Goal: Task Accomplishment & Management: Use online tool/utility

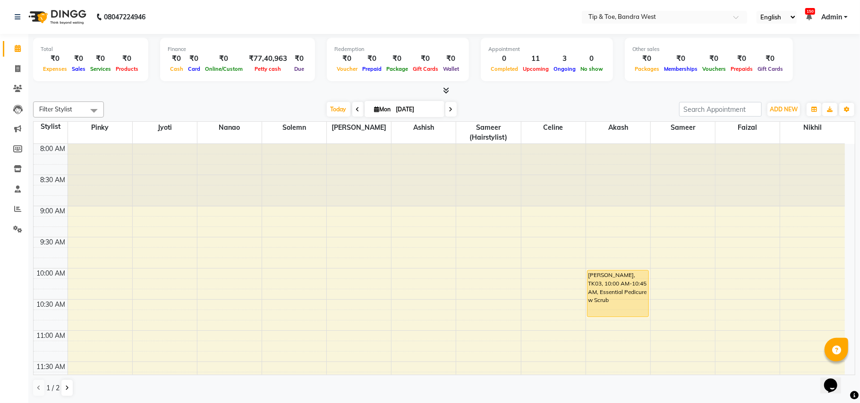
scroll to position [256, 0]
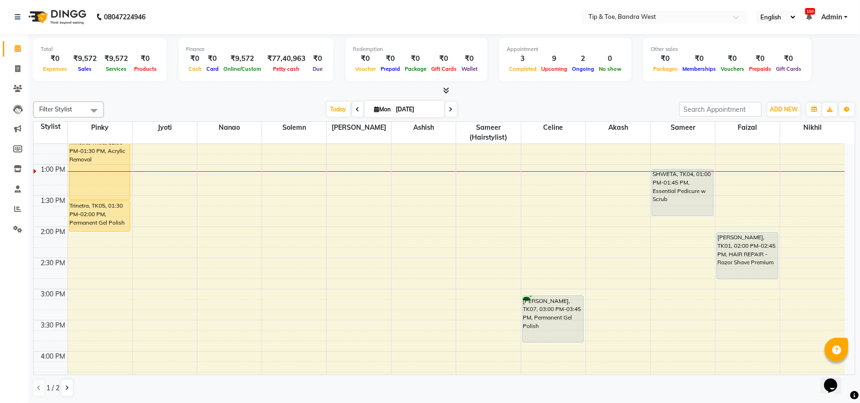
scroll to position [298, 0]
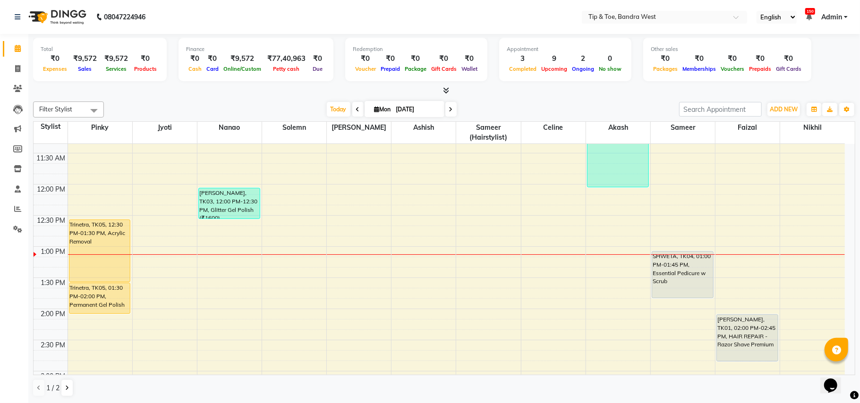
scroll to position [176, 0]
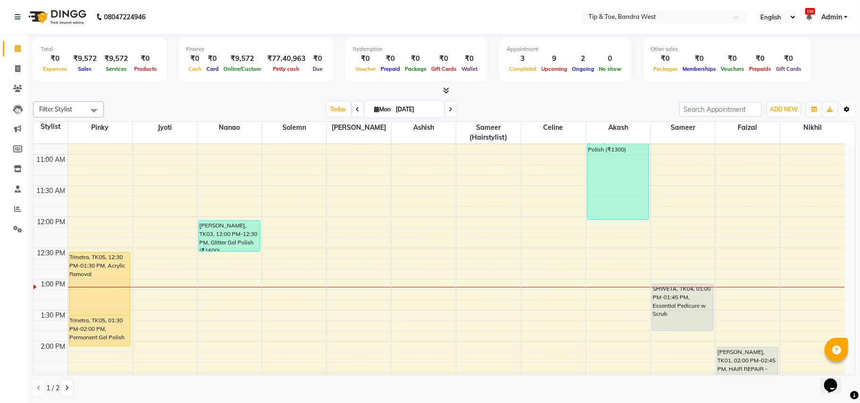
click at [847, 107] on icon "button" at bounding box center [847, 110] width 6 height 6
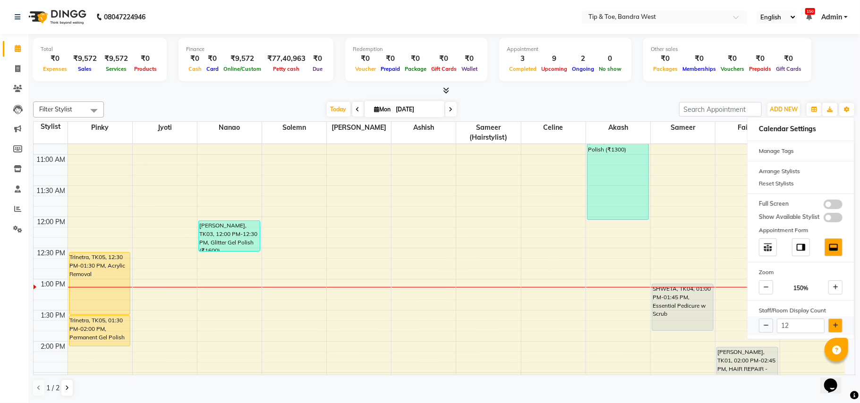
click at [836, 326] on icon at bounding box center [835, 326] width 5 height 6
type input "13"
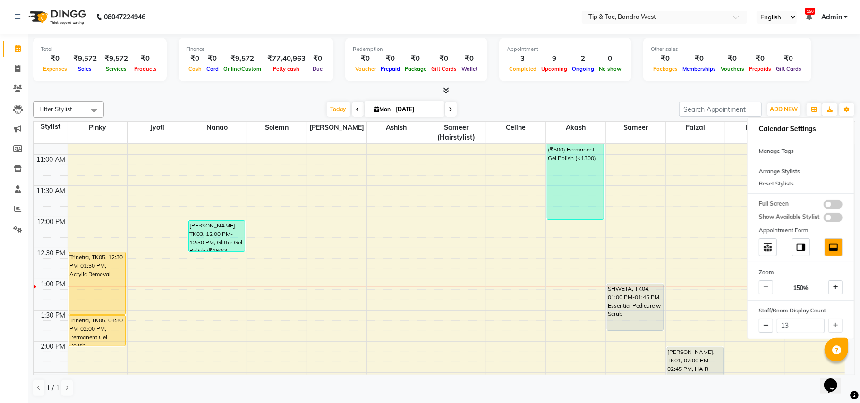
click at [650, 93] on div at bounding box center [444, 91] width 822 height 10
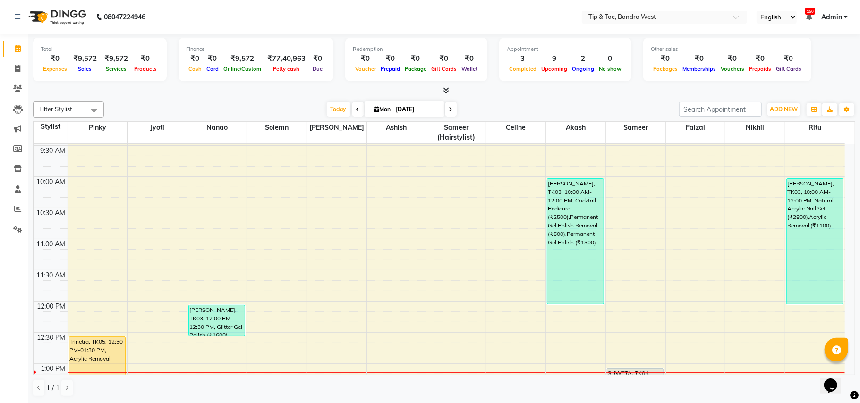
scroll to position [112, 0]
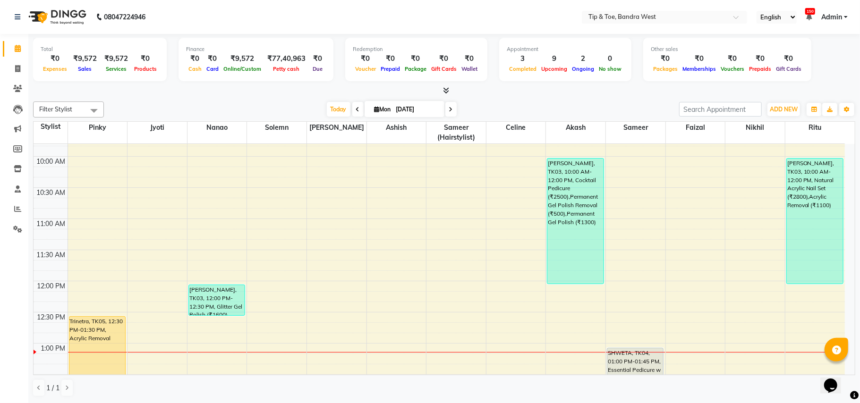
click at [626, 106] on div "Today Mon 01-09-2025" at bounding box center [392, 109] width 566 height 14
